Goal: Navigation & Orientation: Find specific page/section

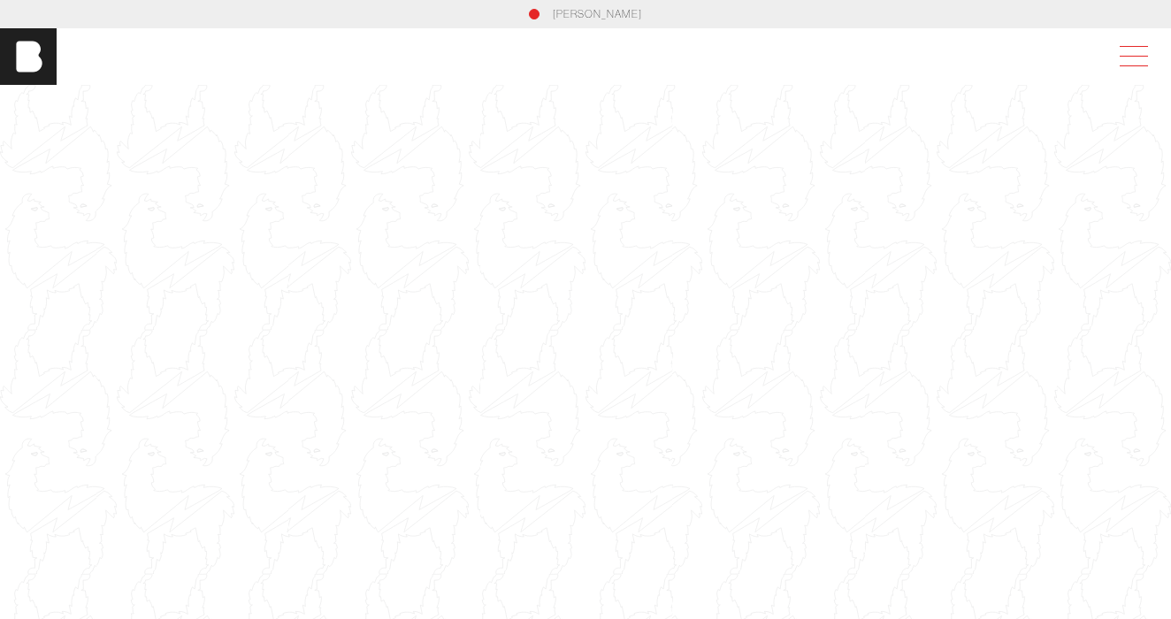
click at [1136, 57] on span at bounding box center [1130, 57] width 41 height 32
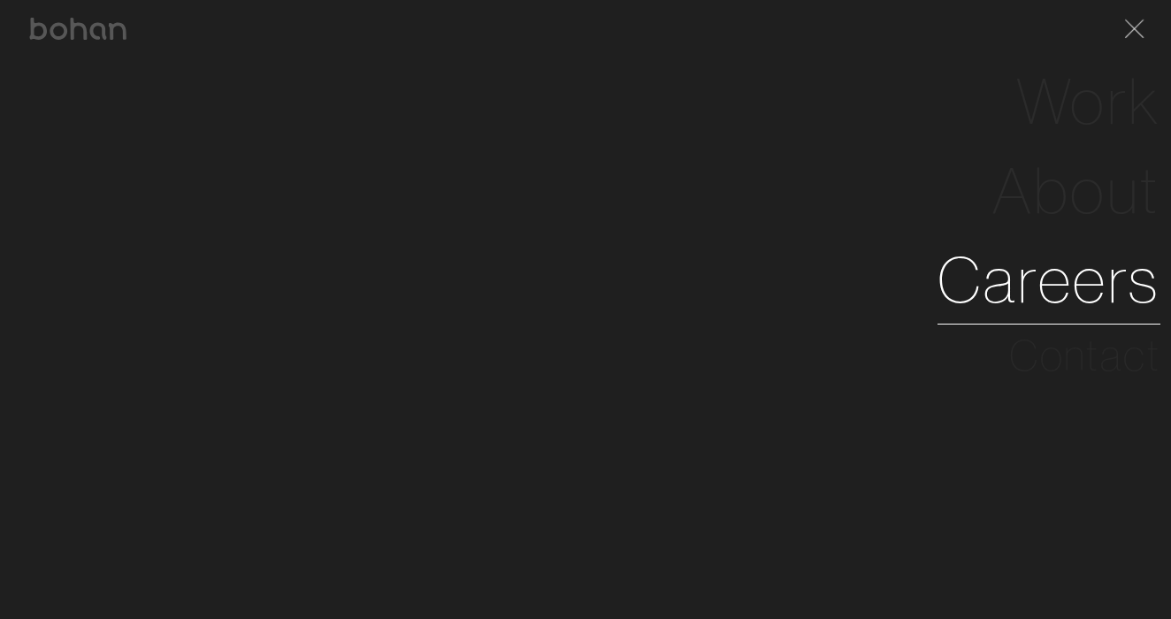
click at [1043, 271] on link "Careers" at bounding box center [1049, 279] width 223 height 89
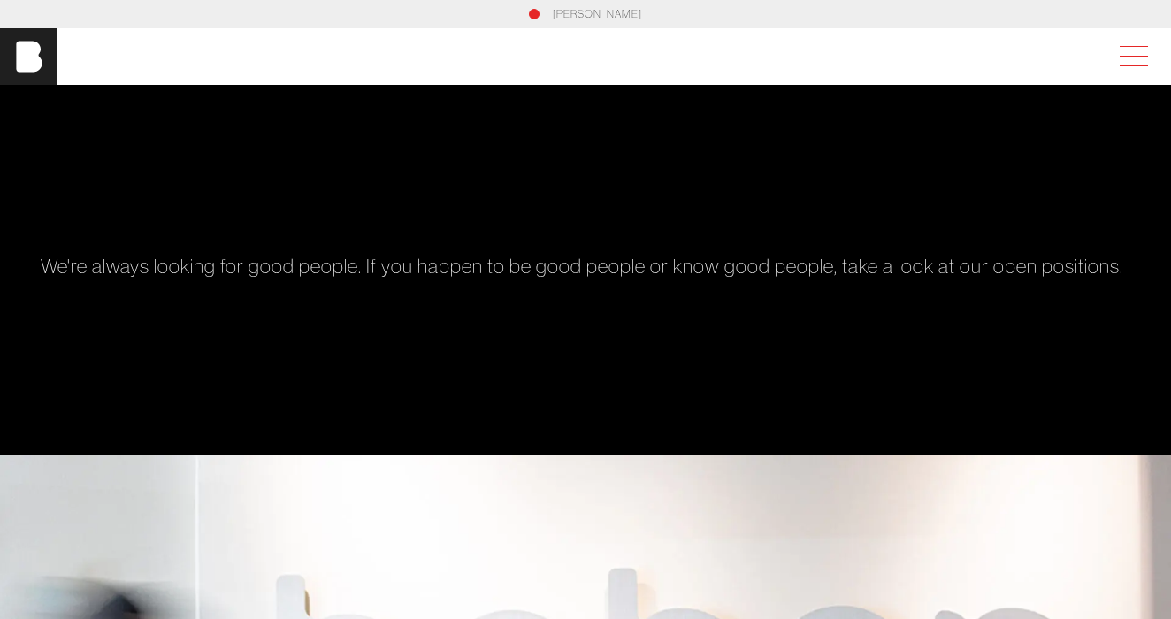
click at [1152, 49] on div at bounding box center [1135, 57] width 50 height 32
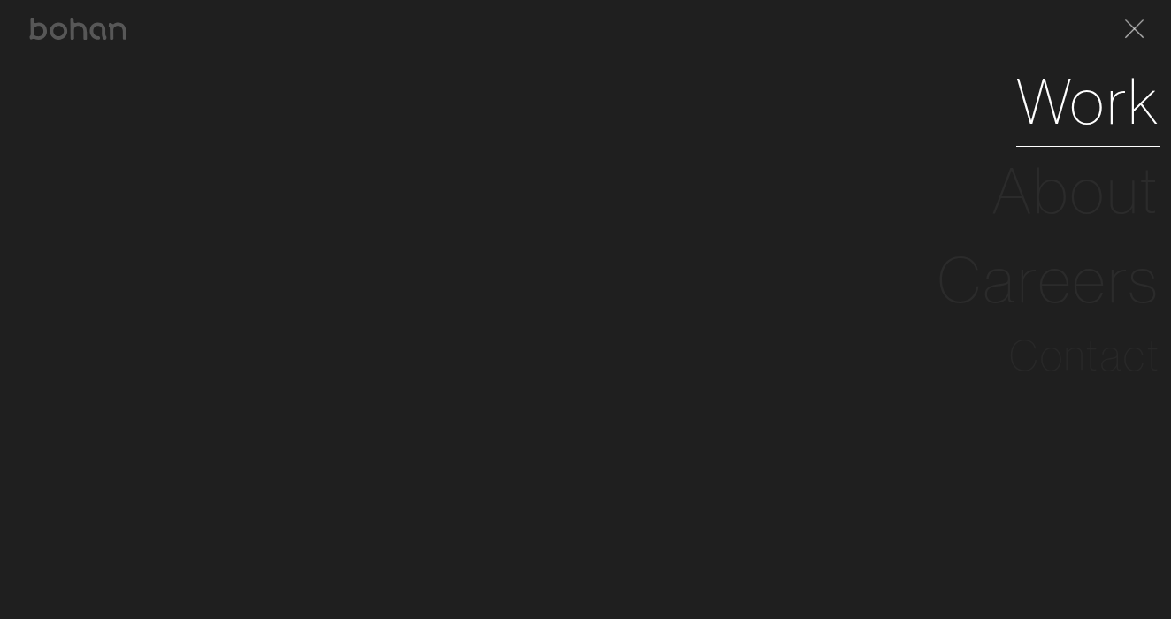
click at [1094, 96] on link "Work" at bounding box center [1088, 101] width 144 height 89
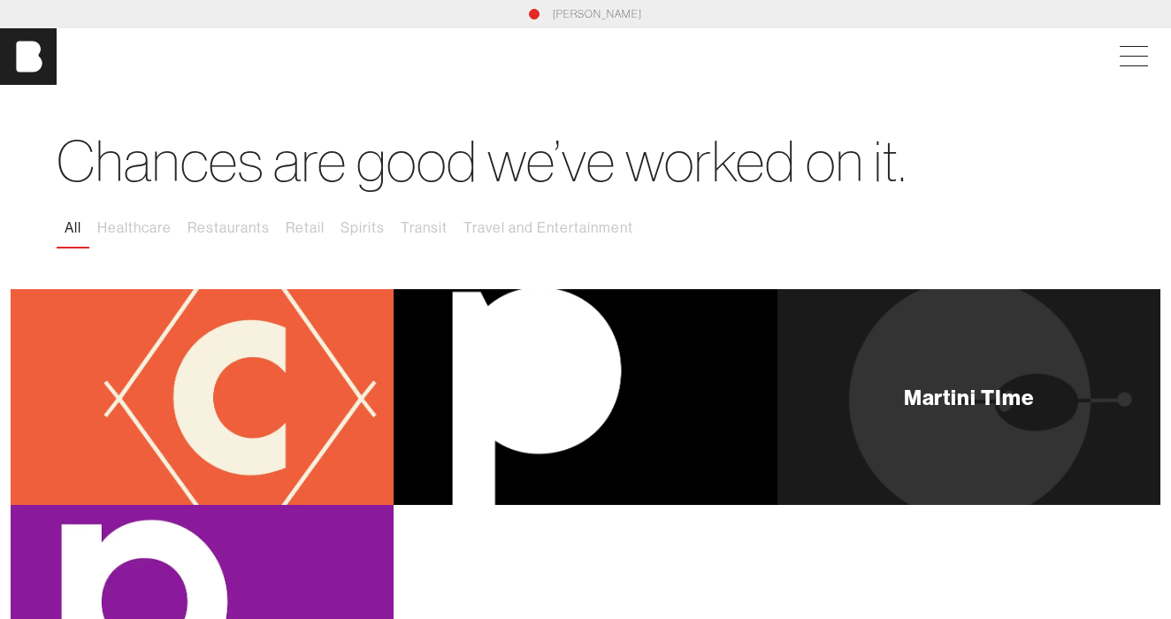
scroll to position [174, 0]
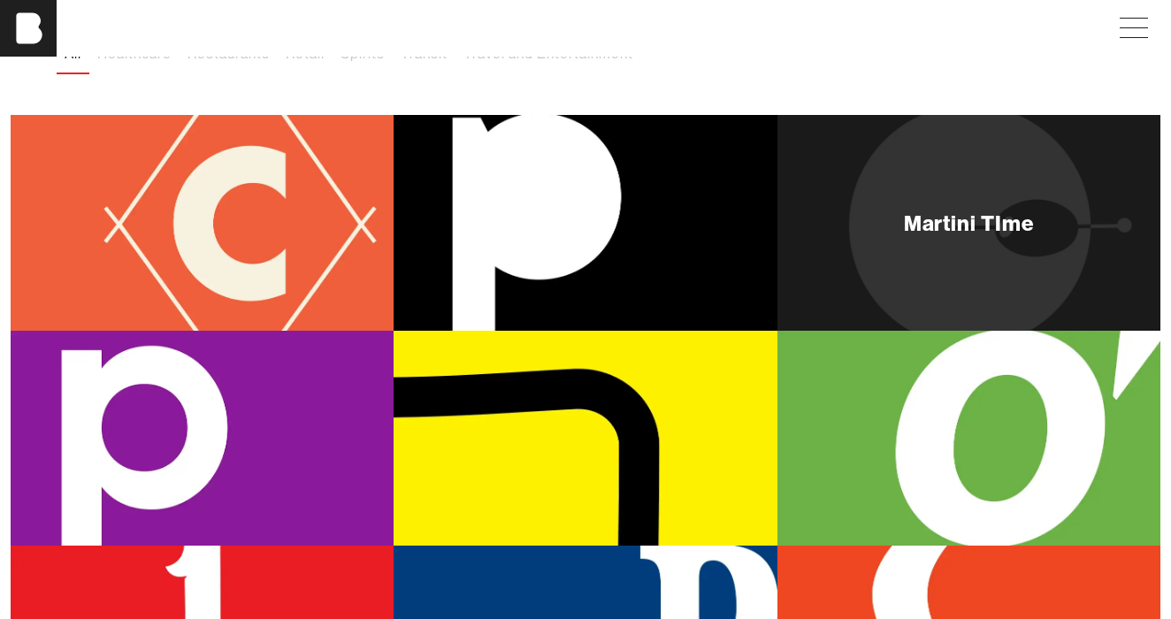
click at [960, 262] on div "Martini TIme" at bounding box center [968, 223] width 383 height 216
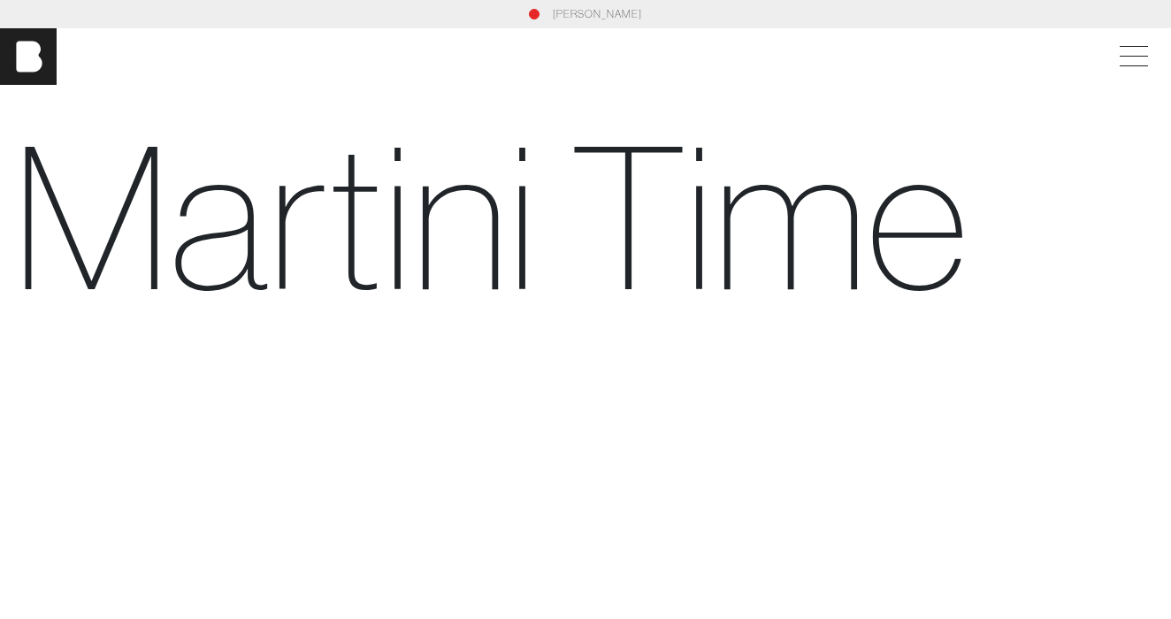
scroll to position [-1, 0]
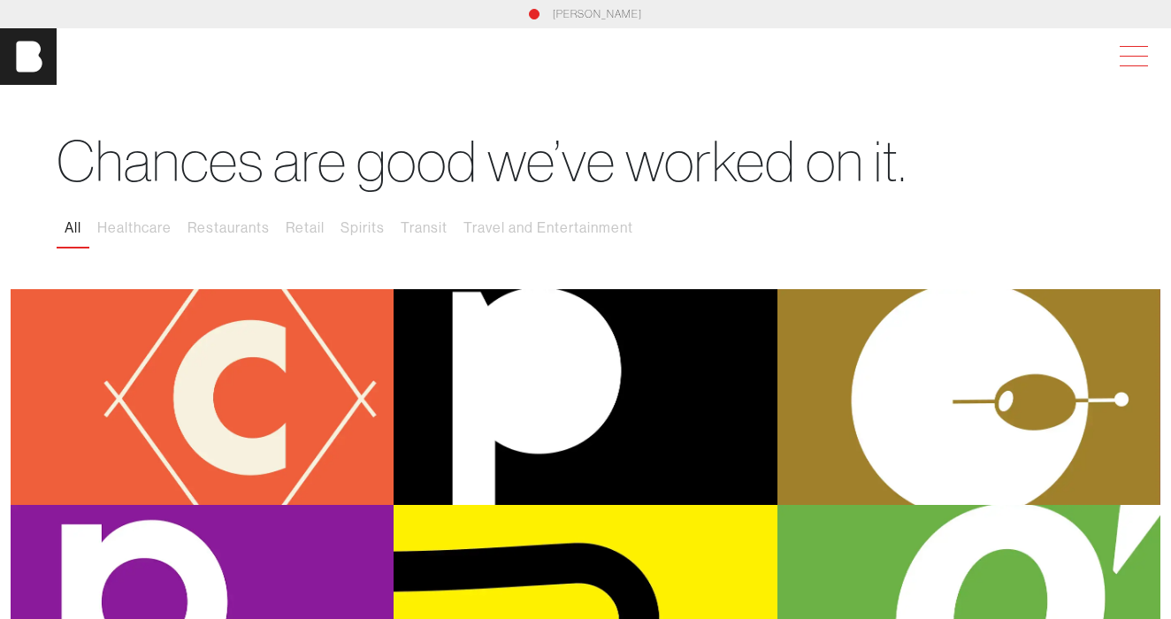
click at [1121, 56] on span at bounding box center [1134, 56] width 28 height 1
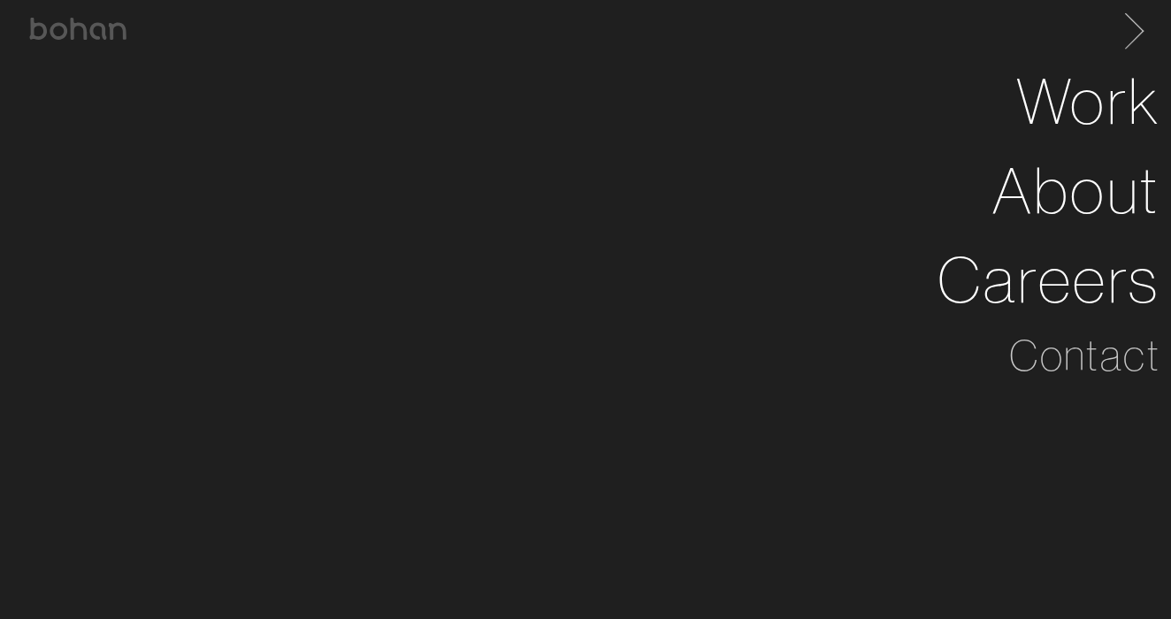
click at [1136, 35] on span at bounding box center [1131, 28] width 36 height 28
